Goal: Task Accomplishment & Management: Manage account settings

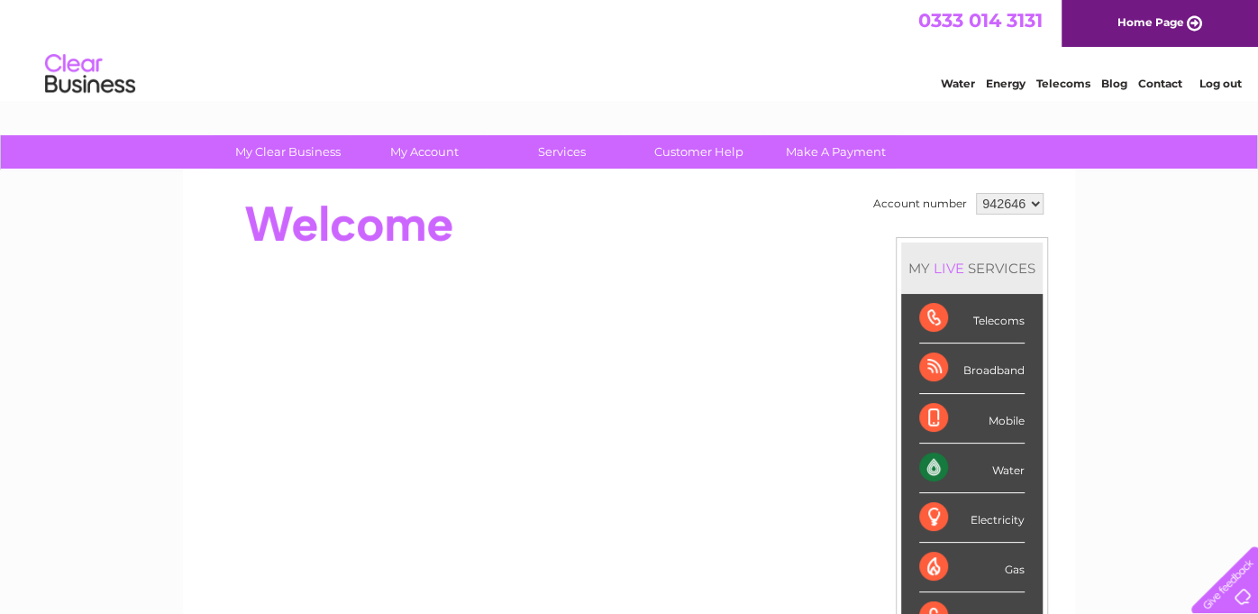
click at [1215, 81] on link "Log out" at bounding box center [1220, 84] width 42 height 14
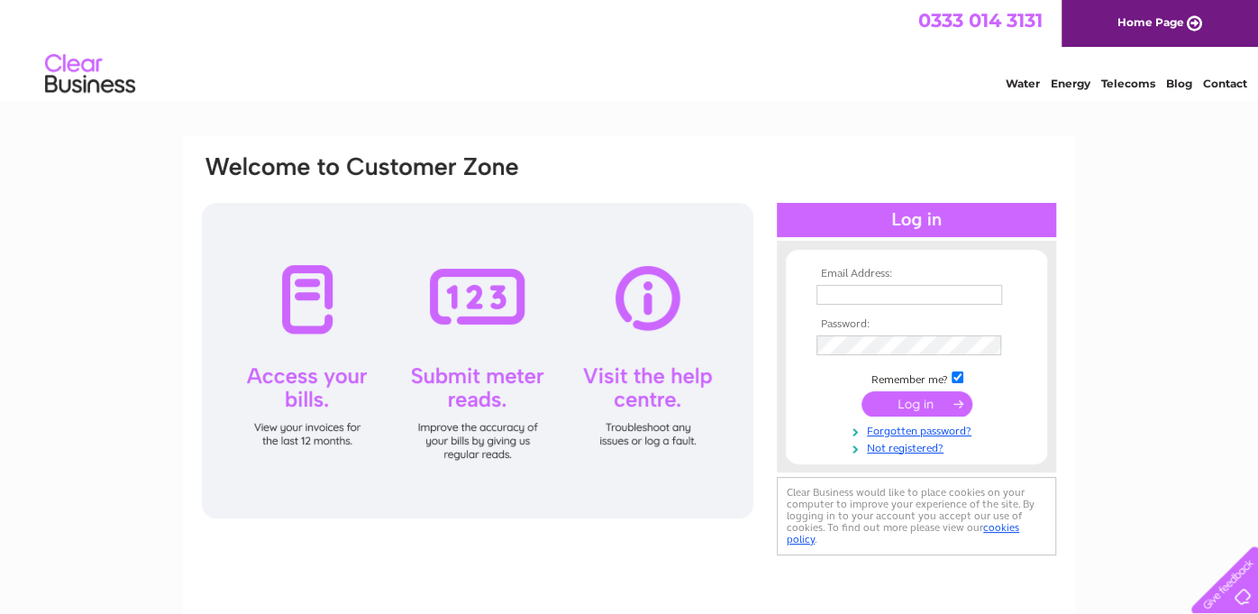
type input "[EMAIL_ADDRESS][PERSON_NAME][DOMAIN_NAME]"
click at [767, 343] on div "Email Address: [EMAIL_ADDRESS][PERSON_NAME][DOMAIN_NAME] Password:" at bounding box center [629, 357] width 858 height 408
click at [862, 392] on input "submit" at bounding box center [917, 404] width 111 height 25
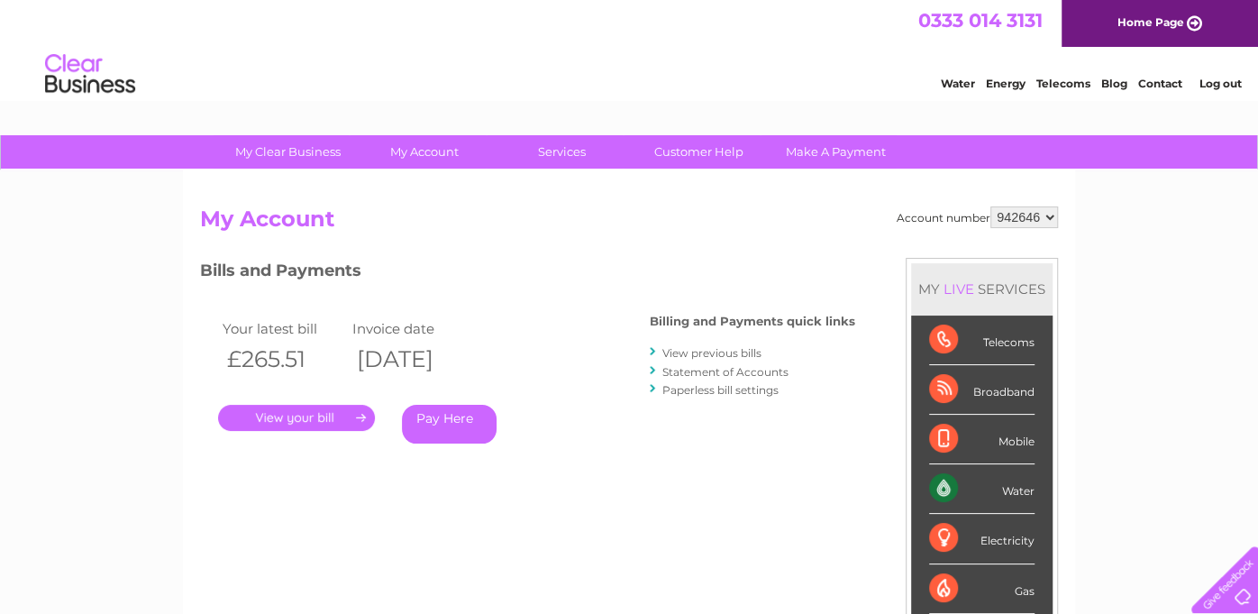
click at [1231, 78] on link "Log out" at bounding box center [1220, 84] width 42 height 14
